Goal: Task Accomplishment & Management: Complete application form

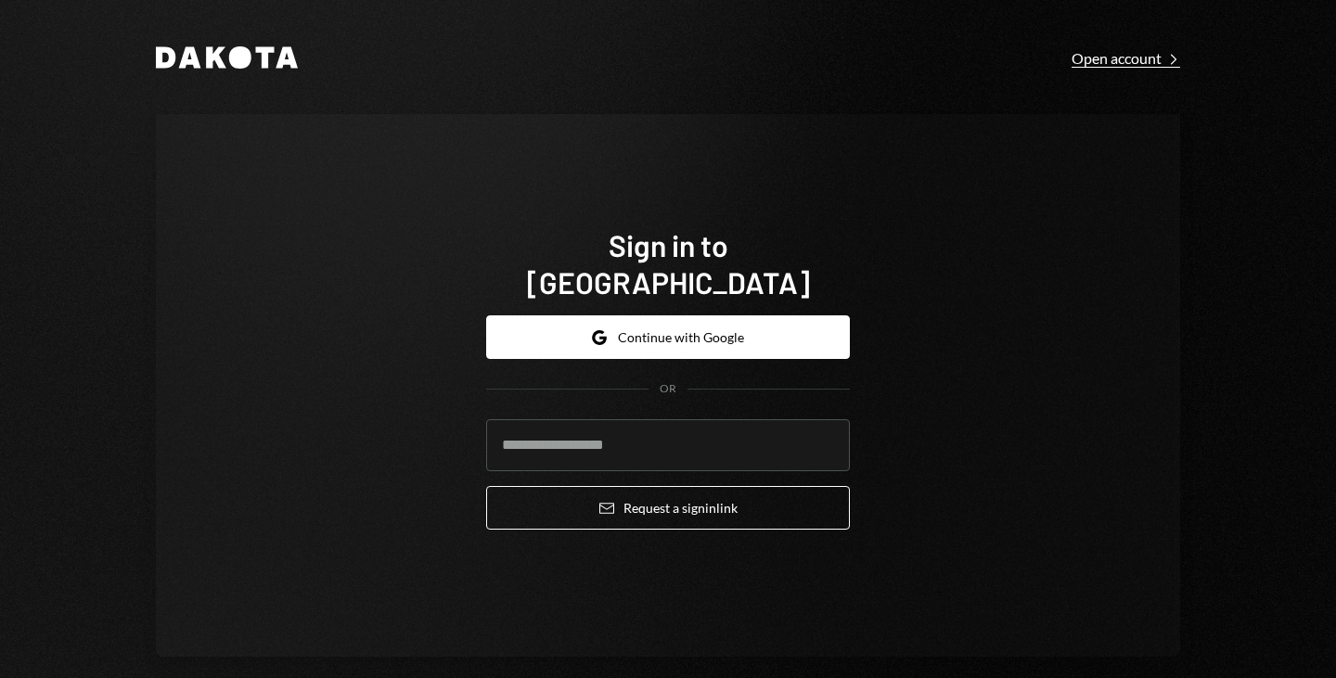
click at [1131, 61] on div "Open account Right Caret" at bounding box center [1126, 58] width 109 height 19
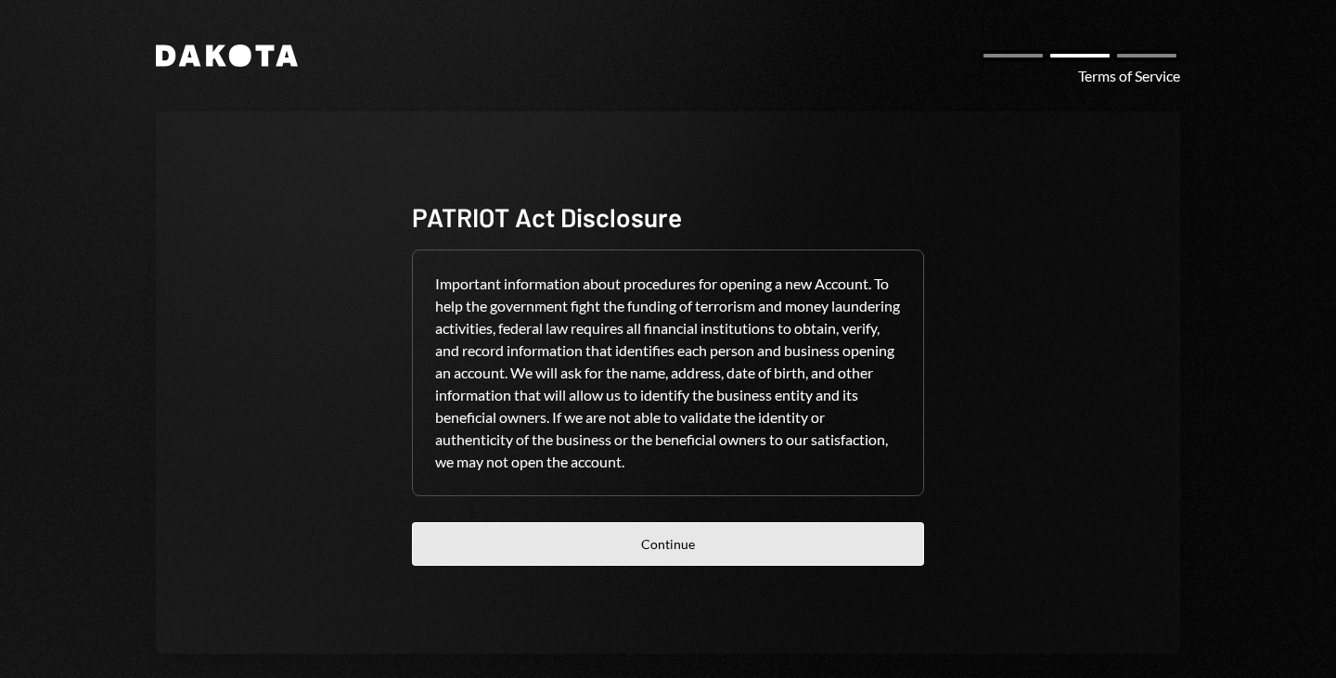
click at [664, 531] on button "Continue" at bounding box center [668, 544] width 512 height 44
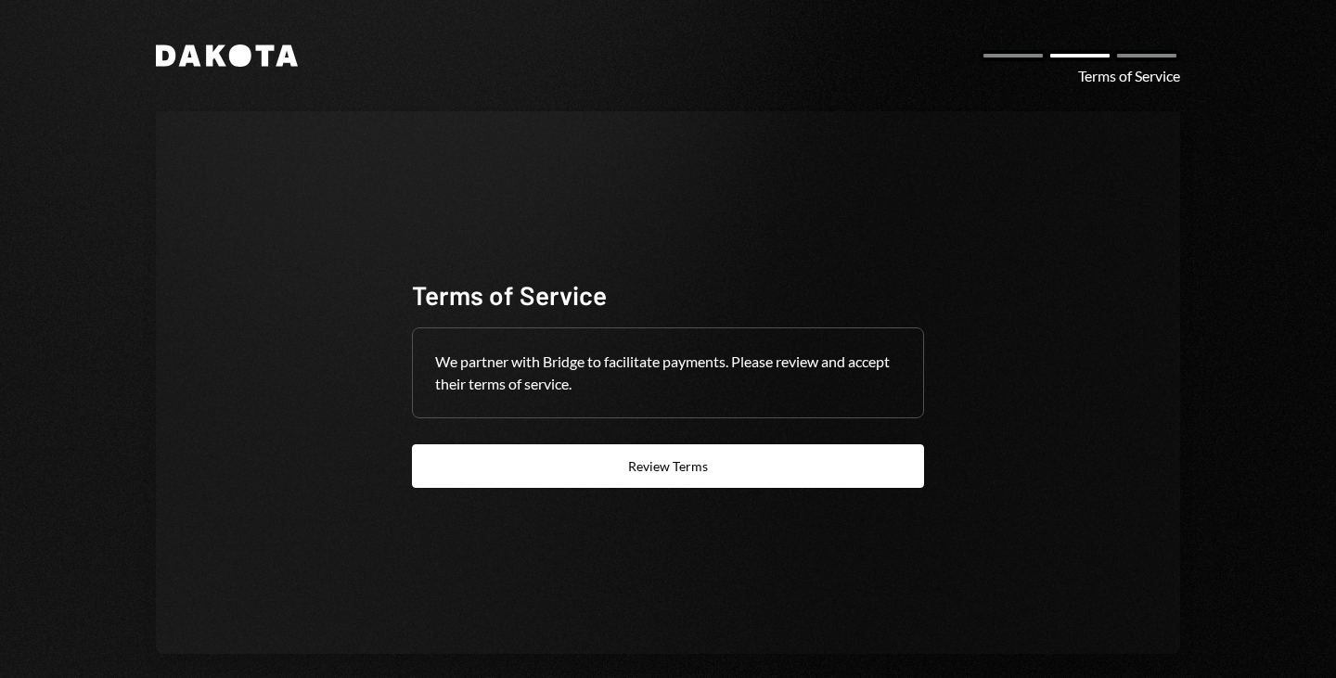
scroll to position [20, 0]
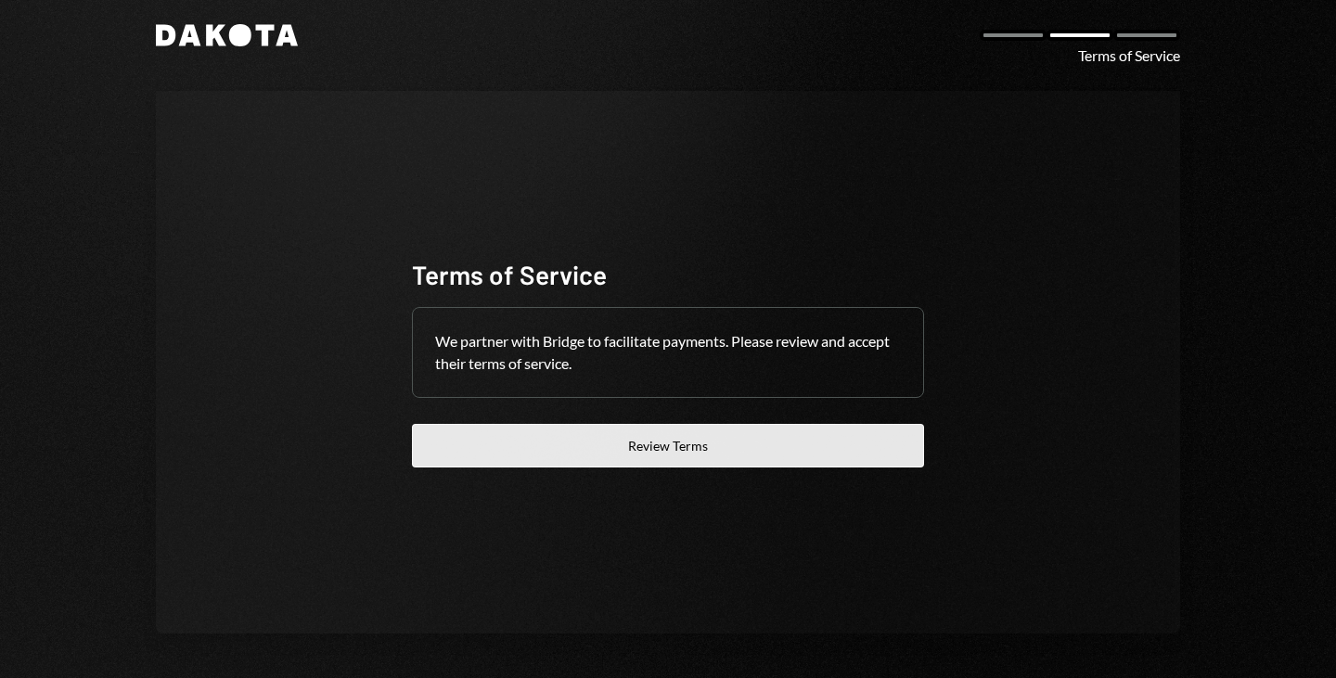
click at [594, 459] on button "Review Terms" at bounding box center [668, 446] width 512 height 44
click at [670, 449] on button "Review Terms" at bounding box center [668, 446] width 512 height 44
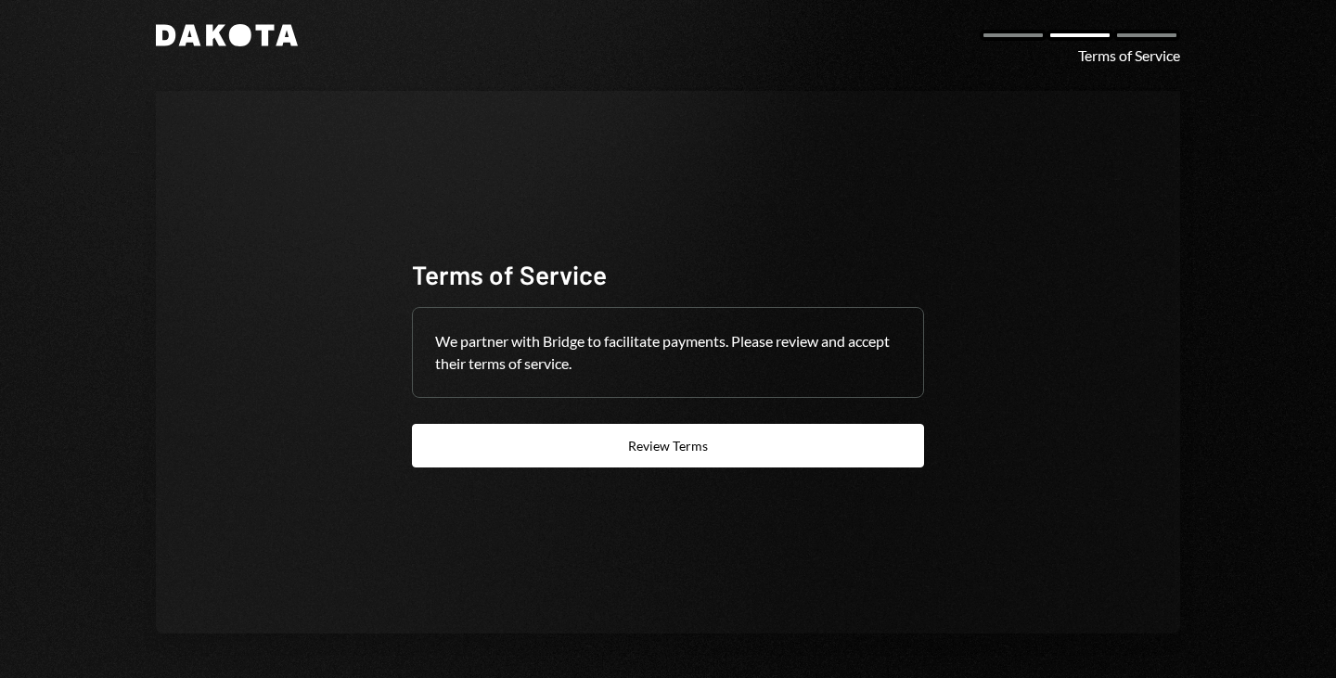
click at [172, 43] on icon "Dakota" at bounding box center [227, 35] width 142 height 22
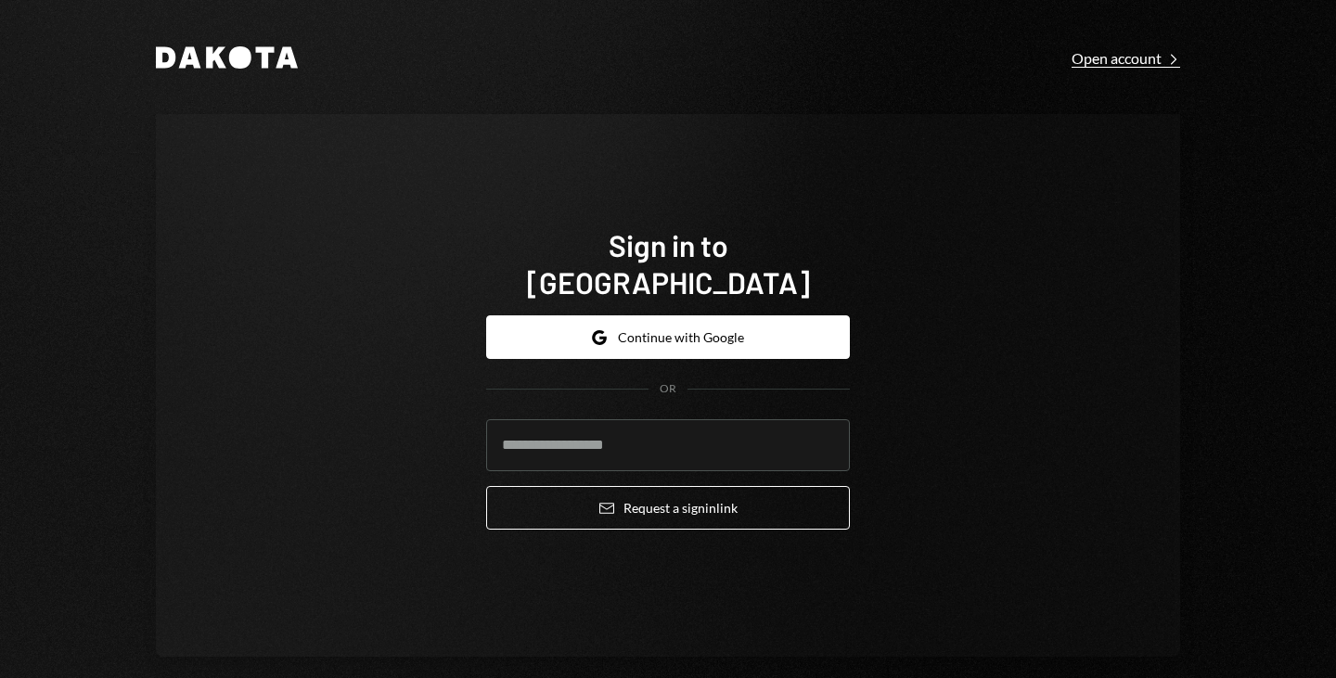
click at [1127, 58] on div "Open account Right Caret" at bounding box center [1126, 58] width 109 height 19
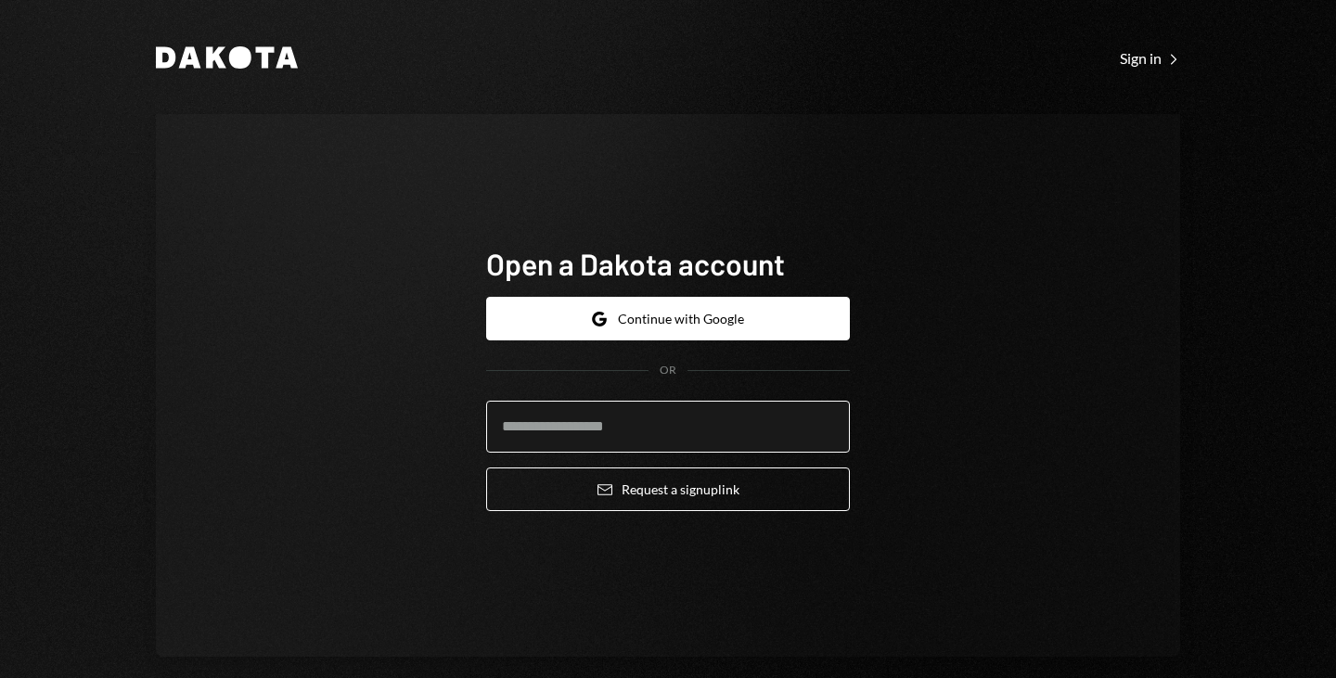
click at [547, 429] on input "email" at bounding box center [668, 427] width 364 height 52
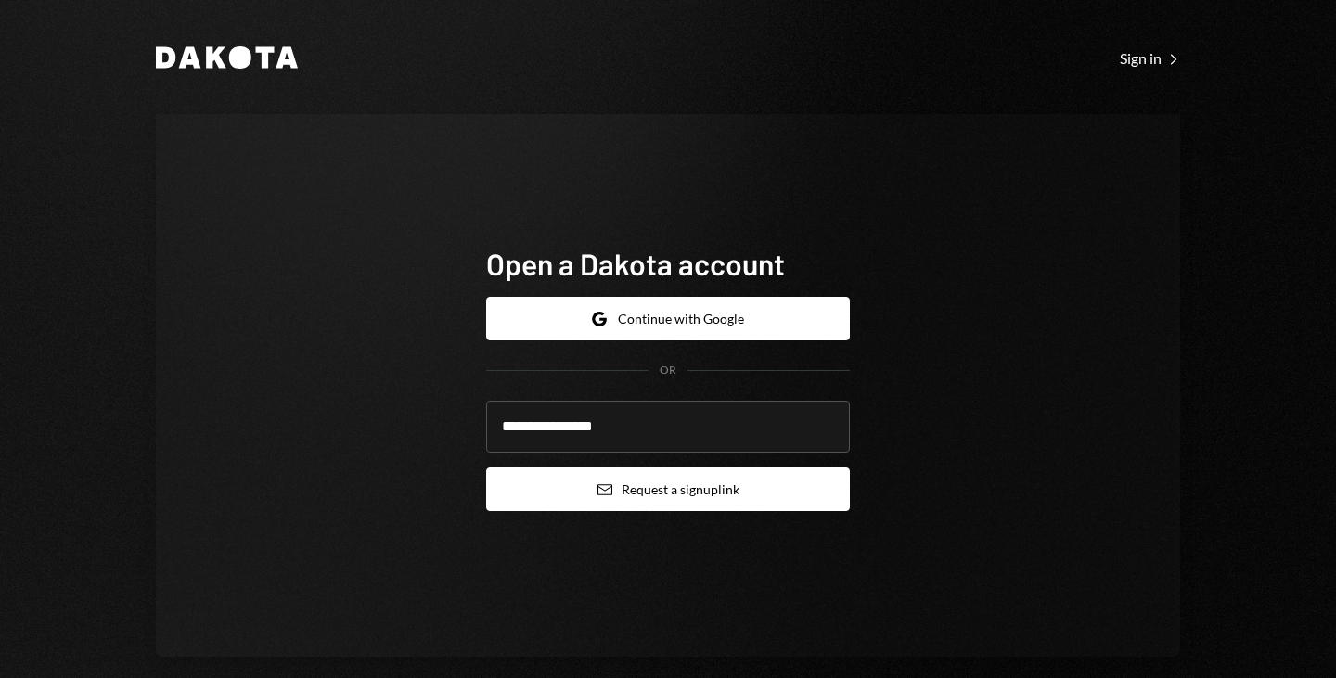
type input "**********"
click at [702, 489] on button "Email Request a sign up link" at bounding box center [668, 490] width 364 height 44
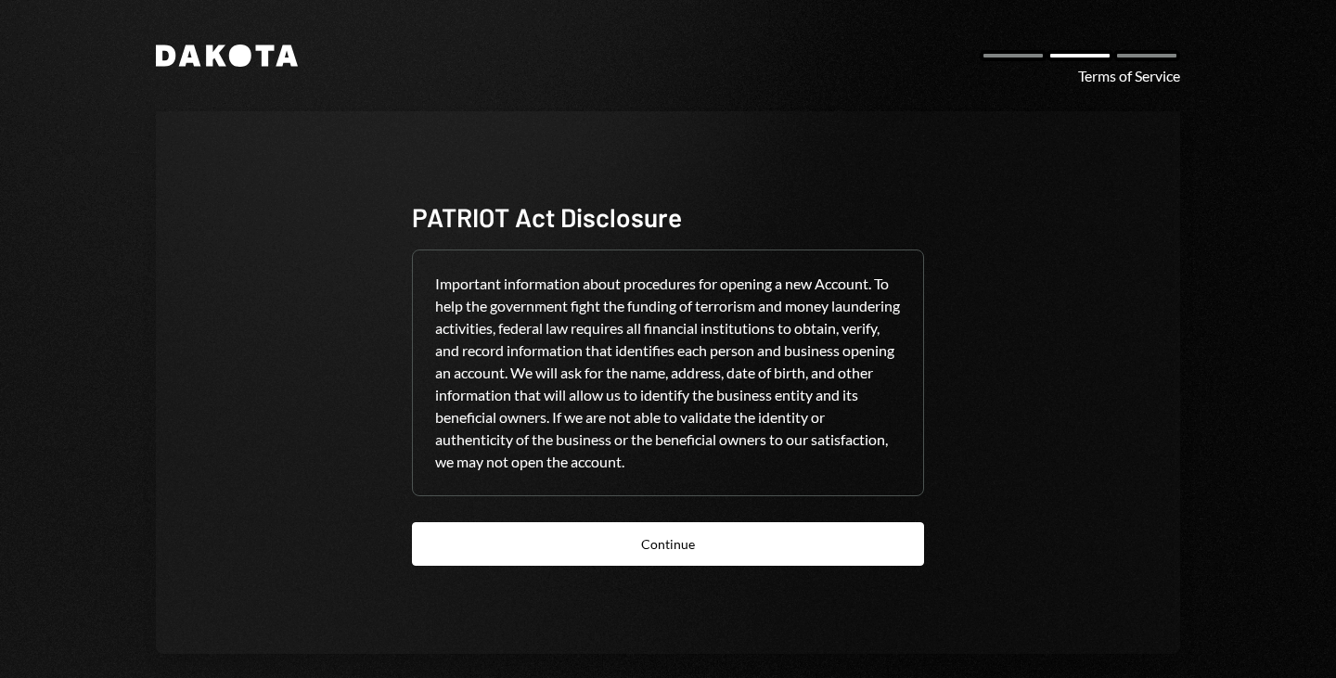
drag, startPoint x: 213, startPoint y: 53, endPoint x: 58, endPoint y: -53, distance: 186.9
click at [58, 0] on html "Dakota Terms of Service PATRIOT Act Disclosure Important information about proc…" at bounding box center [668, 339] width 1336 height 678
click at [505, 382] on div "Important information about procedures for opening a new Account. To help the g…" at bounding box center [668, 373] width 510 height 245
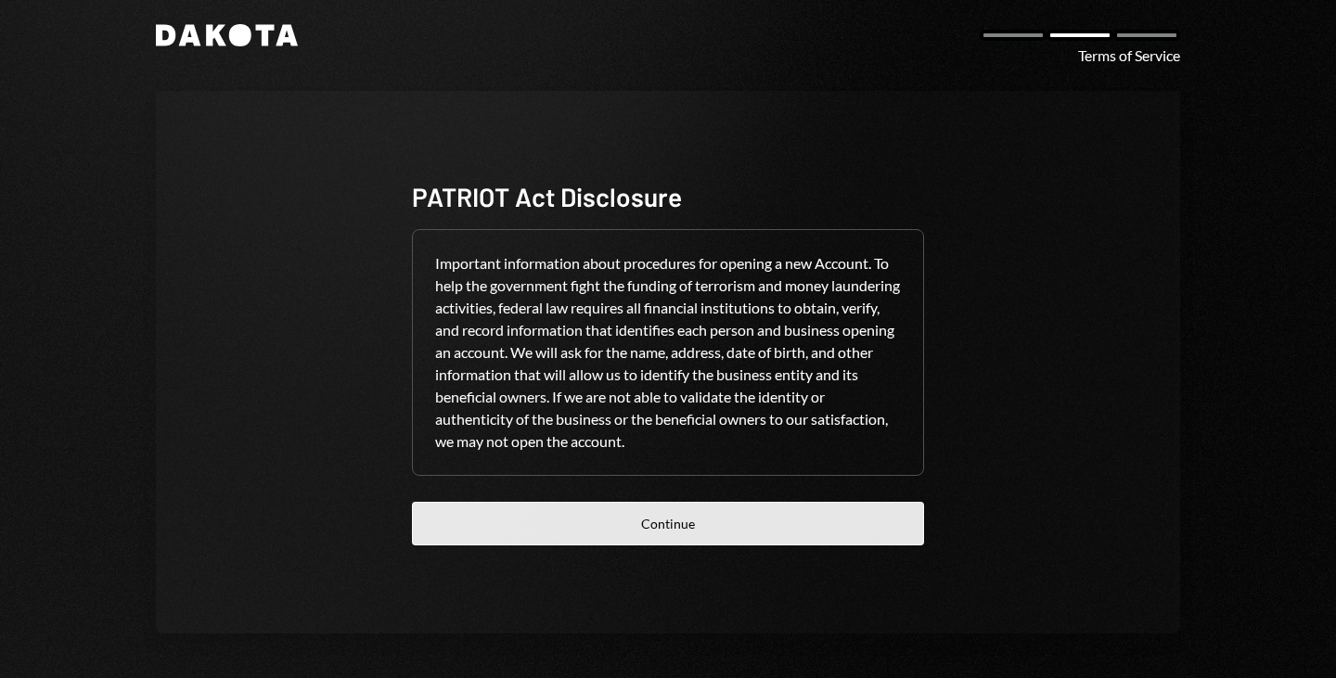
click at [488, 544] on button "Continue" at bounding box center [668, 524] width 512 height 44
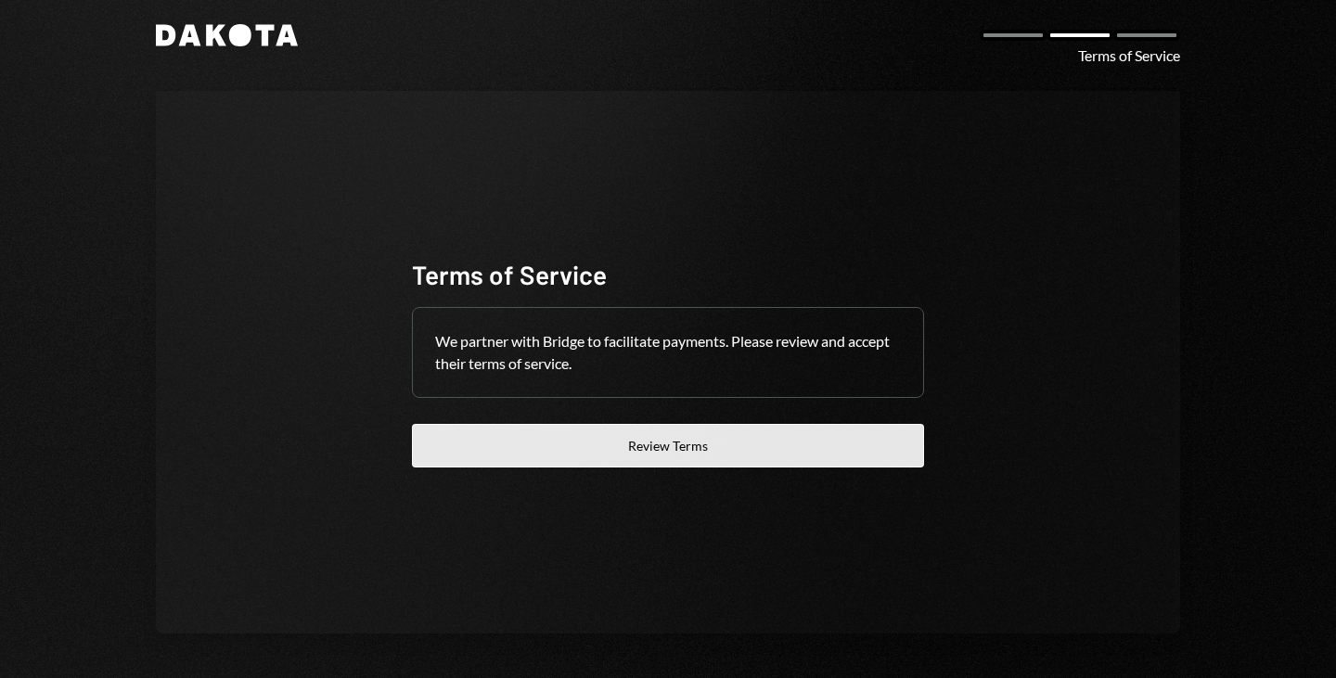
drag, startPoint x: 550, startPoint y: 496, endPoint x: 600, endPoint y: 461, distance: 60.7
click at [600, 461] on div "Terms of Service We partner with Bridge to facilitate payments. Please review a…" at bounding box center [668, 363] width 557 height 360
click at [600, 461] on button "Review Terms" at bounding box center [668, 446] width 512 height 44
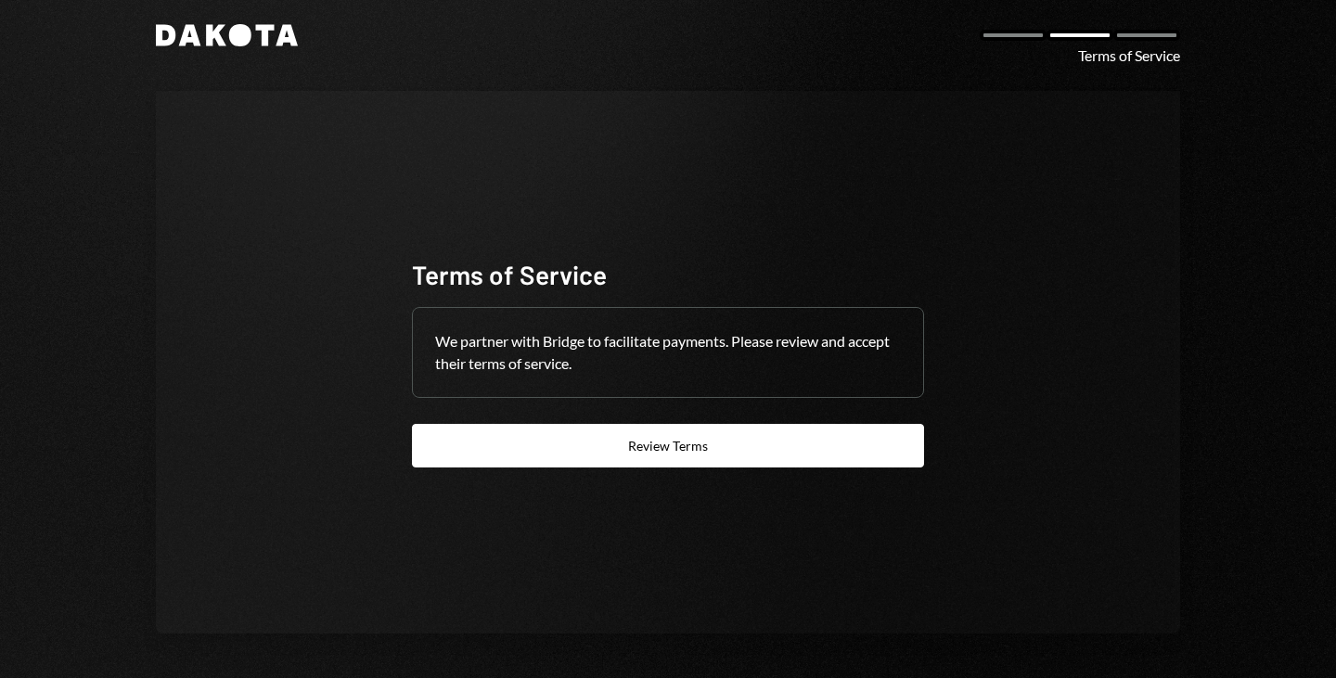
drag, startPoint x: 211, startPoint y: 11, endPoint x: 217, endPoint y: 32, distance: 22.3
click at [217, 32] on div "Dakota Terms of Service Terms of Service We partner with Bridge to facilitate p…" at bounding box center [668, 329] width 1114 height 699
click at [217, 32] on icon "Dakota" at bounding box center [227, 35] width 142 height 22
